Goal: Task Accomplishment & Management: Manage account settings

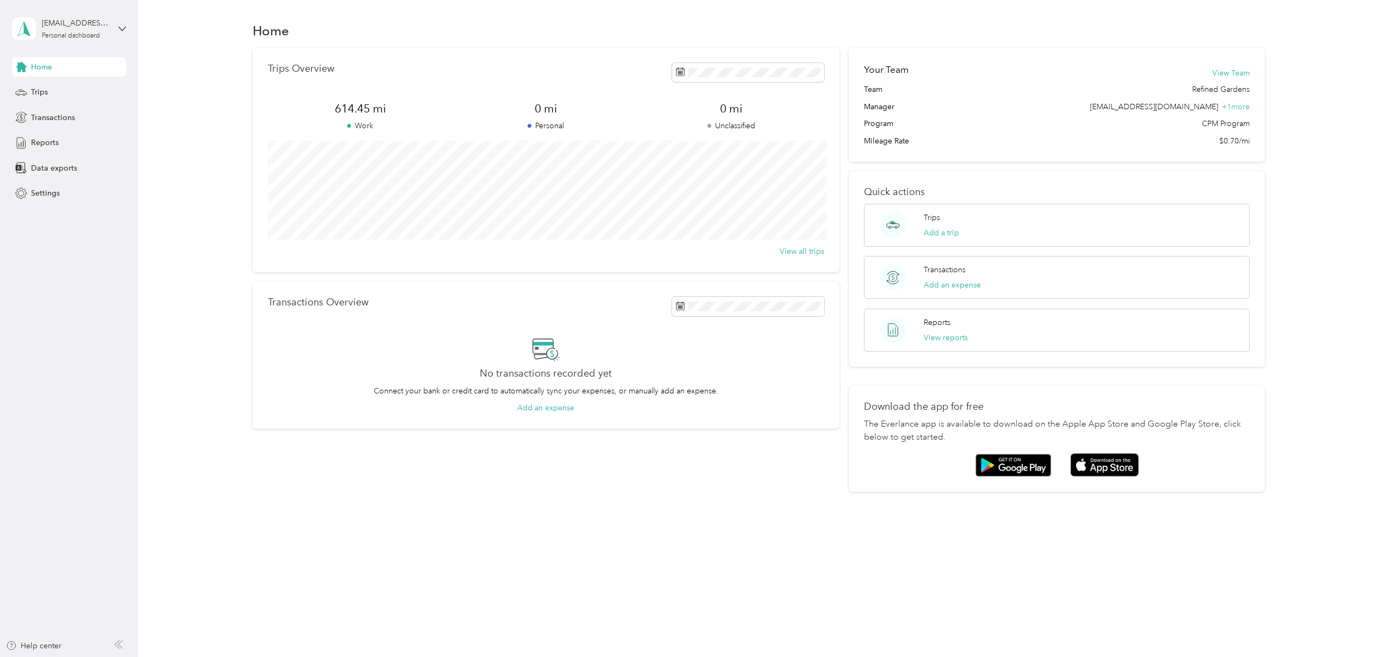
click at [48, 67] on span "Home" at bounding box center [41, 66] width 21 height 11
click at [48, 68] on span "Home" at bounding box center [41, 66] width 21 height 11
click at [43, 93] on span "Trips" at bounding box center [39, 91] width 17 height 11
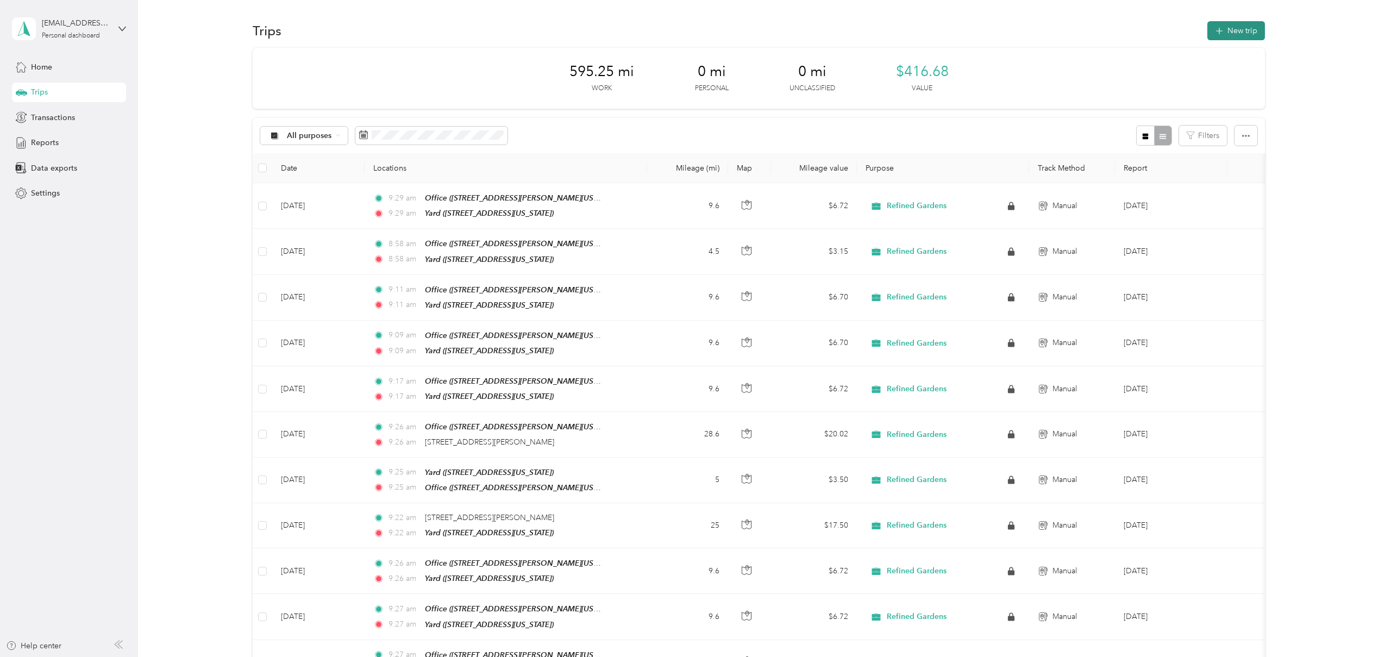
click at [1218, 35] on icon "button" at bounding box center [1219, 31] width 12 height 12
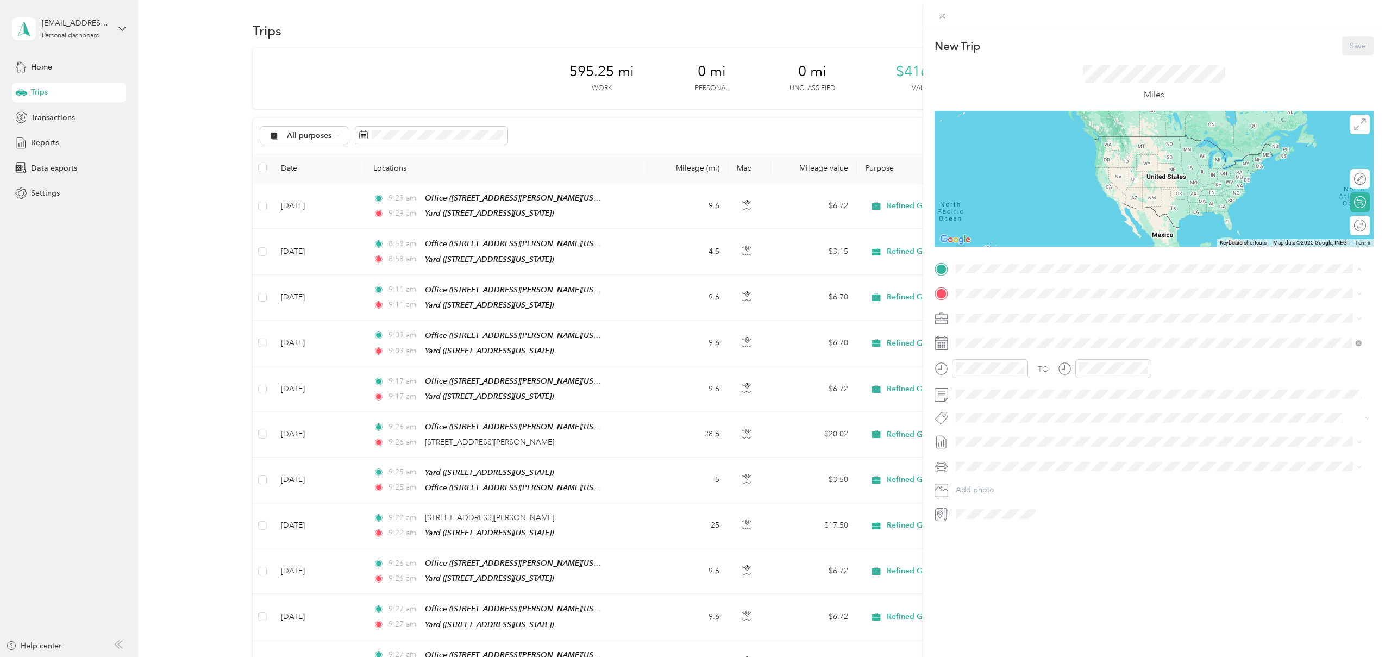
click at [1042, 325] on div "Office [STREET_ADDRESS][PERSON_NAME][US_STATE]" at bounding box center [1159, 318] width 398 height 27
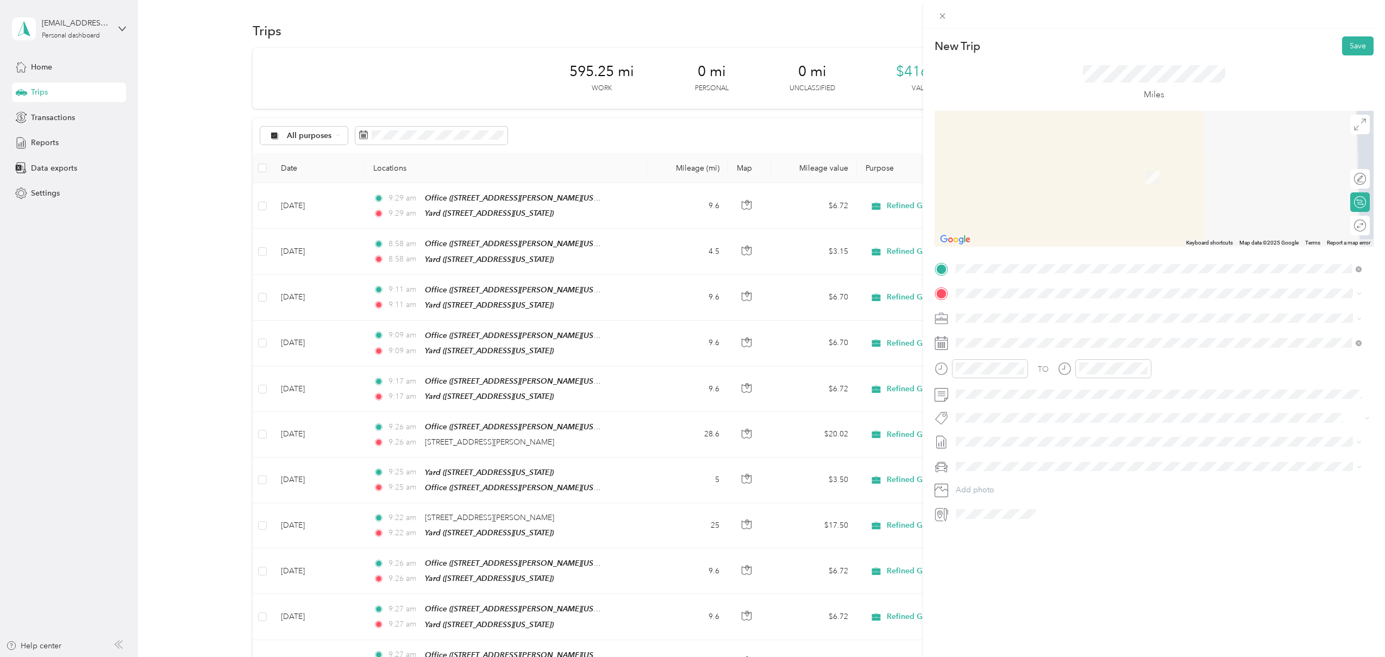
click at [1078, 381] on span "[STREET_ADDRESS][US_STATE]" at bounding box center [1030, 380] width 109 height 9
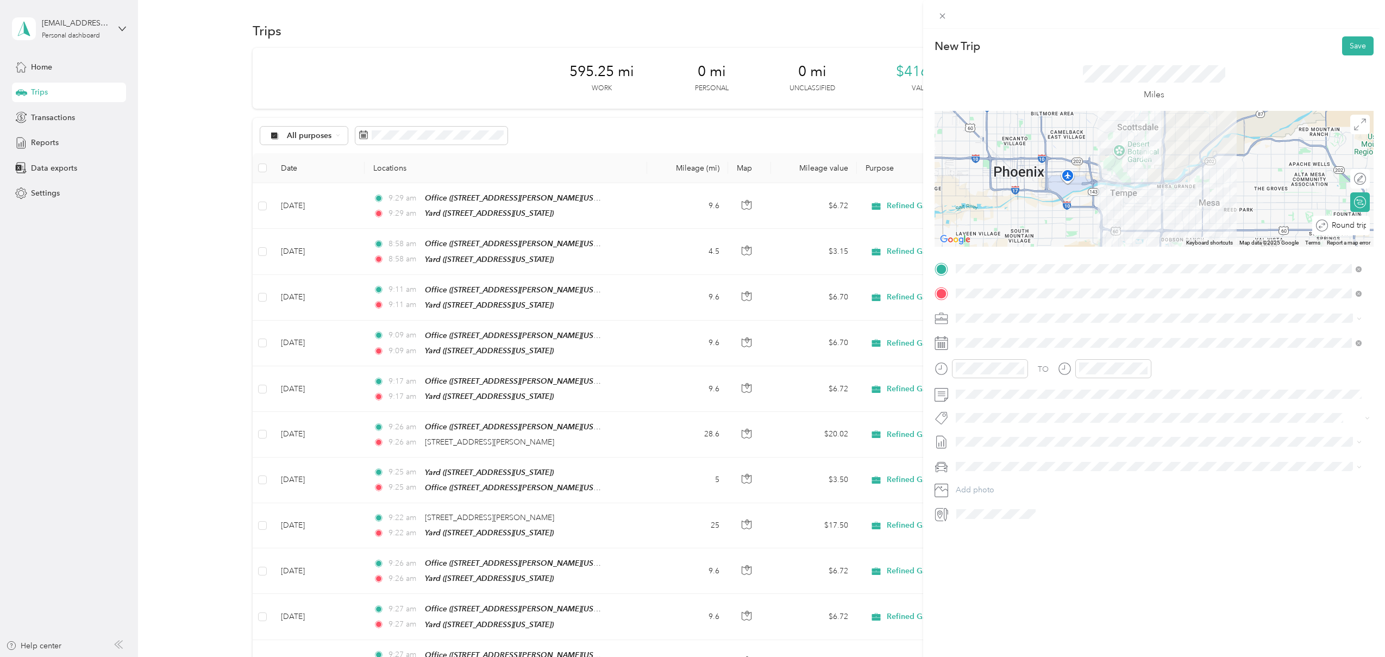
click at [1385, 227] on div at bounding box center [1389, 225] width 0 height 11
click at [1344, 41] on button "Save" at bounding box center [1358, 45] width 32 height 19
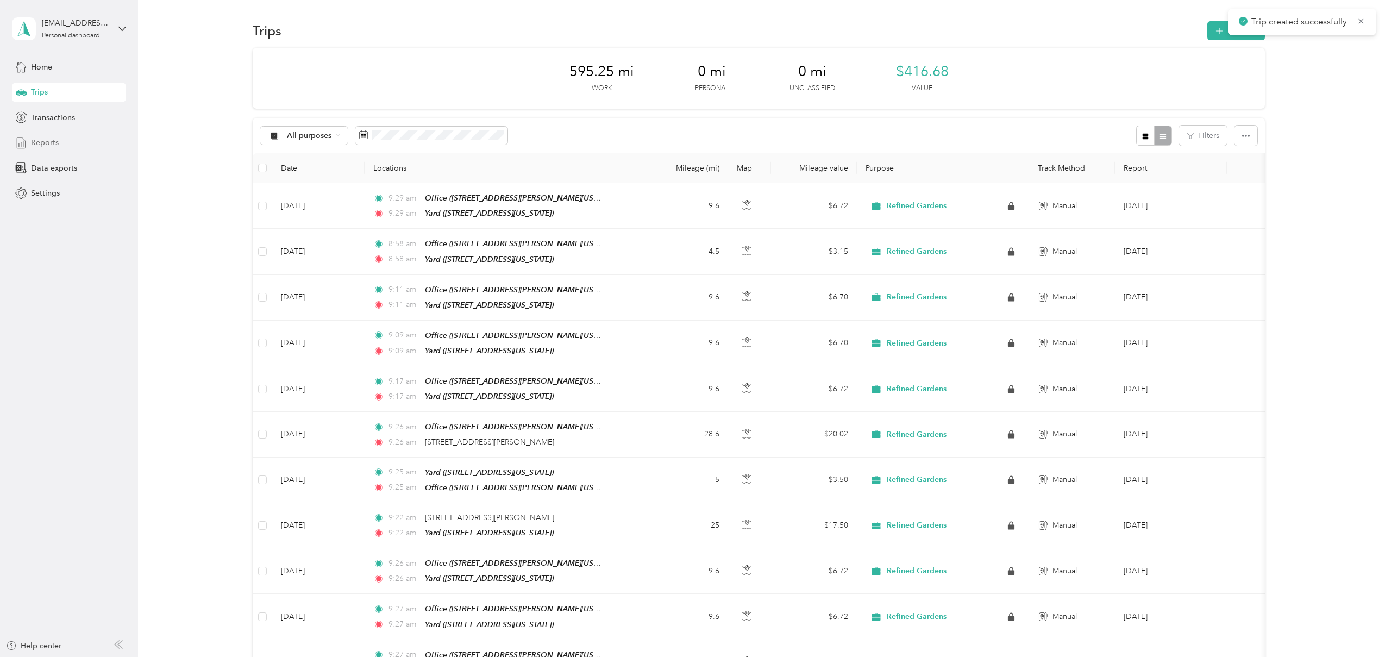
click at [59, 147] on div "Reports" at bounding box center [69, 143] width 114 height 20
